Goal: Find specific page/section: Find specific page/section

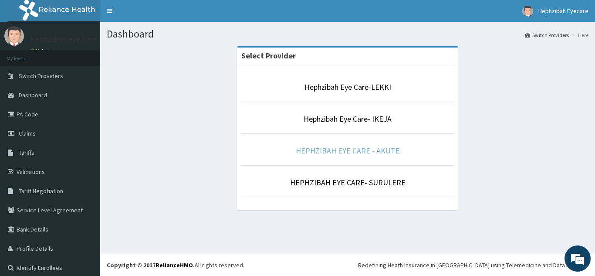
click at [340, 149] on link "HEPHZIBAH EYE CARE - AKUTE" at bounding box center [348, 151] width 104 height 10
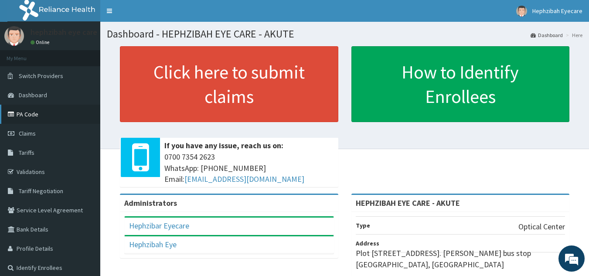
click at [32, 115] on link "PA Code" at bounding box center [50, 114] width 100 height 19
